Goal: Task Accomplishment & Management: Manage account settings

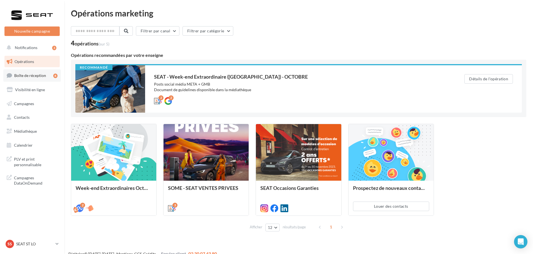
click at [41, 74] on span "Boîte de réception" at bounding box center [30, 75] width 32 height 5
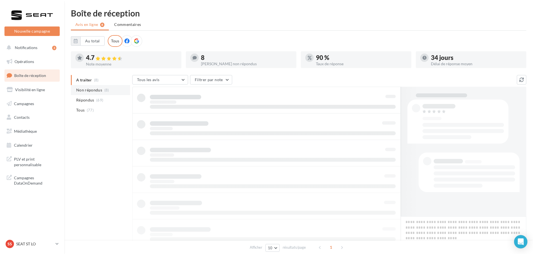
drag, startPoint x: 132, startPoint y: 84, endPoint x: 127, endPoint y: 89, distance: 7.1
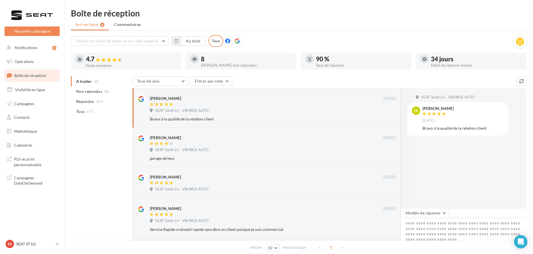
drag, startPoint x: 127, startPoint y: 89, endPoint x: 107, endPoint y: 137, distance: 51.3
click at [107, 137] on div "A traiter (8) Non répondus (8) Répondus (69) Tous (77) Tous les avis Tous les a…" at bounding box center [298, 231] width 455 height 311
click at [39, 243] on p "SEAT ST LO" at bounding box center [34, 244] width 37 height 6
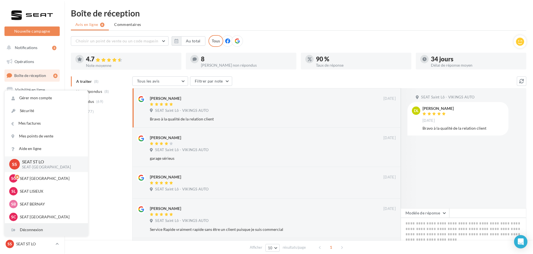
click at [37, 234] on div "Déconnexion" at bounding box center [46, 230] width 83 height 13
